Goal: Task Accomplishment & Management: Use online tool/utility

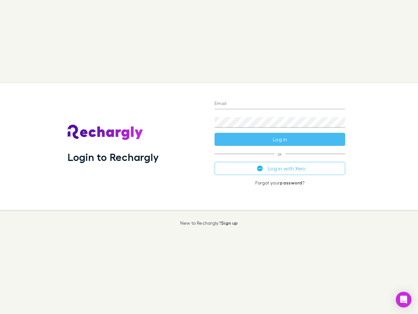
click at [209, 157] on div "Login to Rechargly" at bounding box center [135, 146] width 147 height 127
click at [280, 104] on input "Email" at bounding box center [280, 104] width 131 height 10
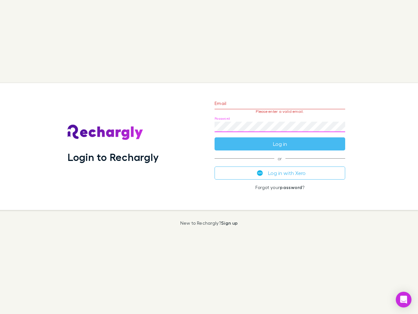
click at [280, 139] on form "Email Please enter a valid email. Password Log in" at bounding box center [280, 121] width 131 height 57
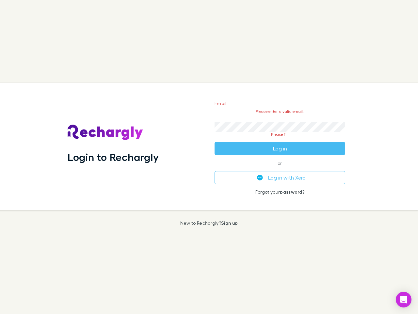
click at [280, 168] on div "Email Please enter a valid email. Password Please fill Log in or Log in with Xe…" at bounding box center [279, 146] width 141 height 127
click at [404, 299] on icon "Open Intercom Messenger" at bounding box center [403, 299] width 7 height 8
